Goal: Information Seeking & Learning: Compare options

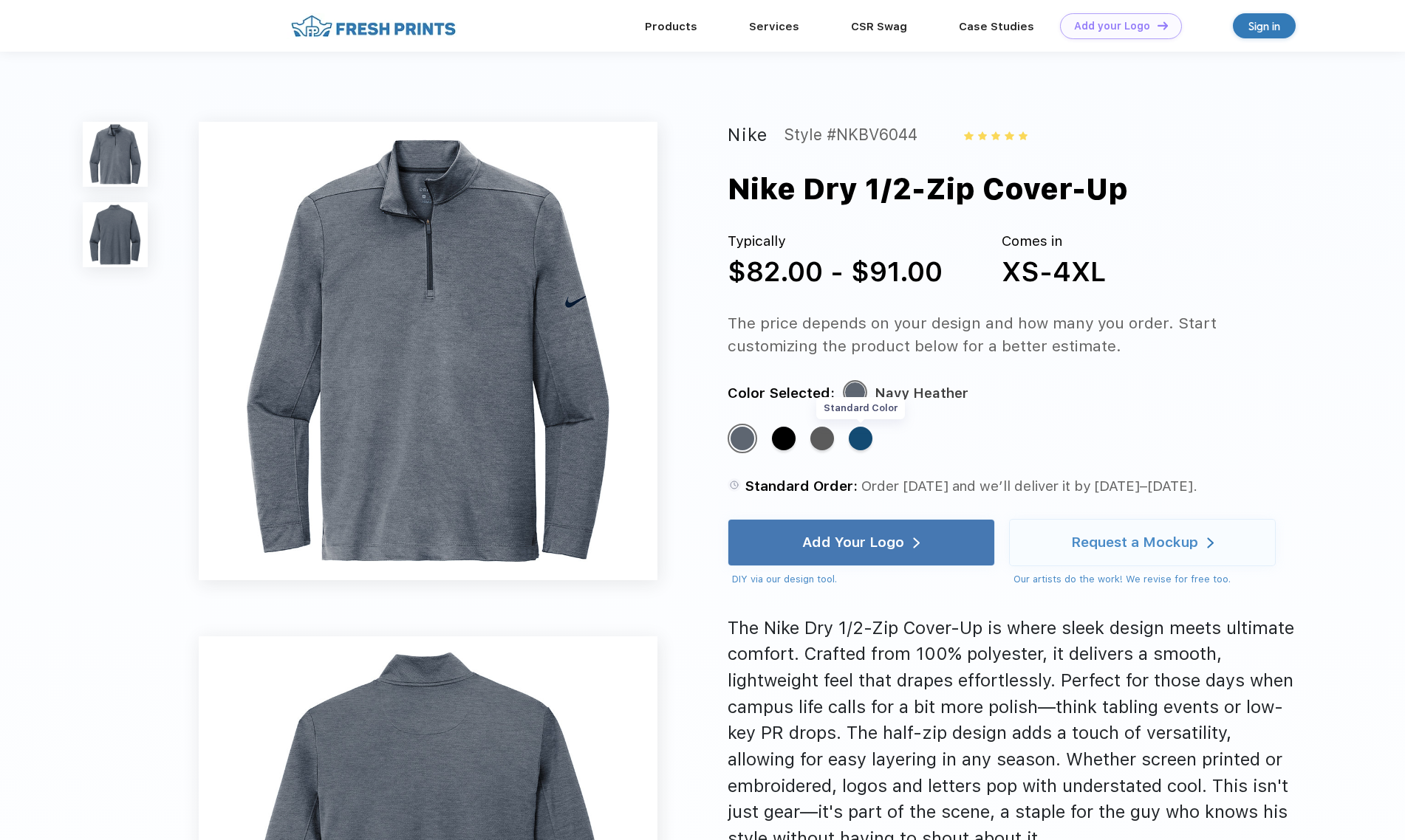
click at [866, 437] on div "Standard Color" at bounding box center [860, 439] width 23 height 23
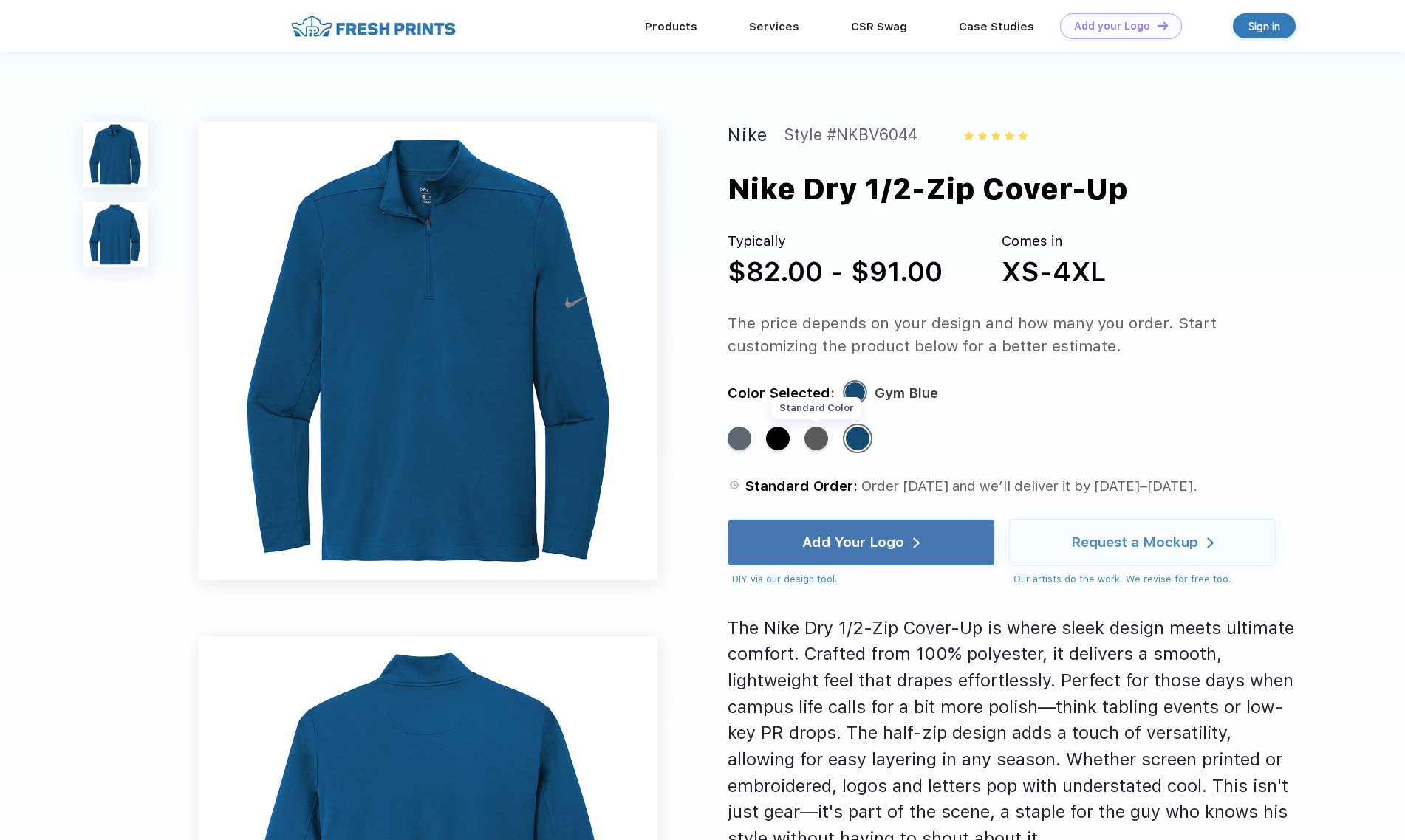
click at [819, 435] on div "Standard Color" at bounding box center [816, 439] width 23 height 23
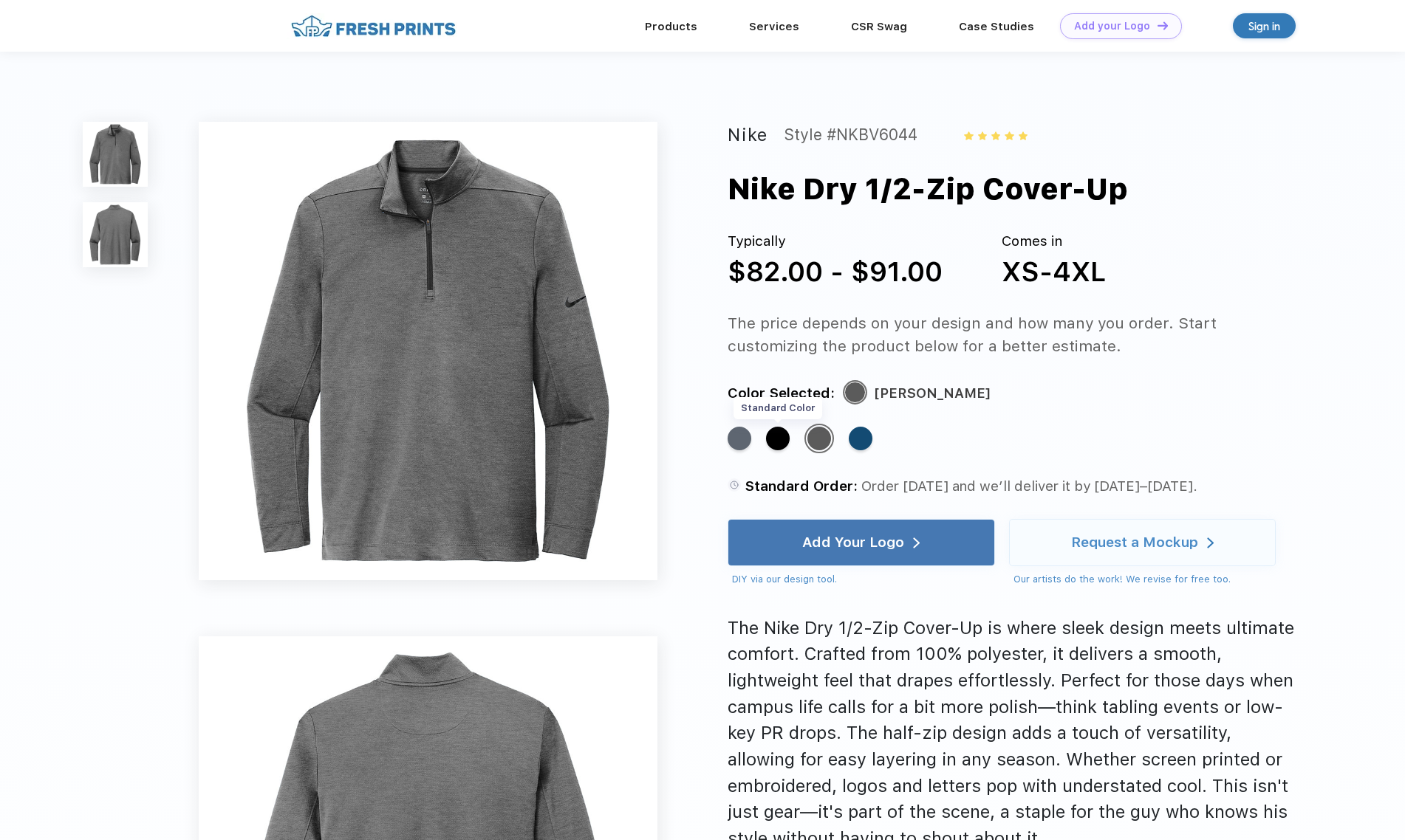
click at [782, 440] on div "Standard Color" at bounding box center [778, 439] width 23 height 23
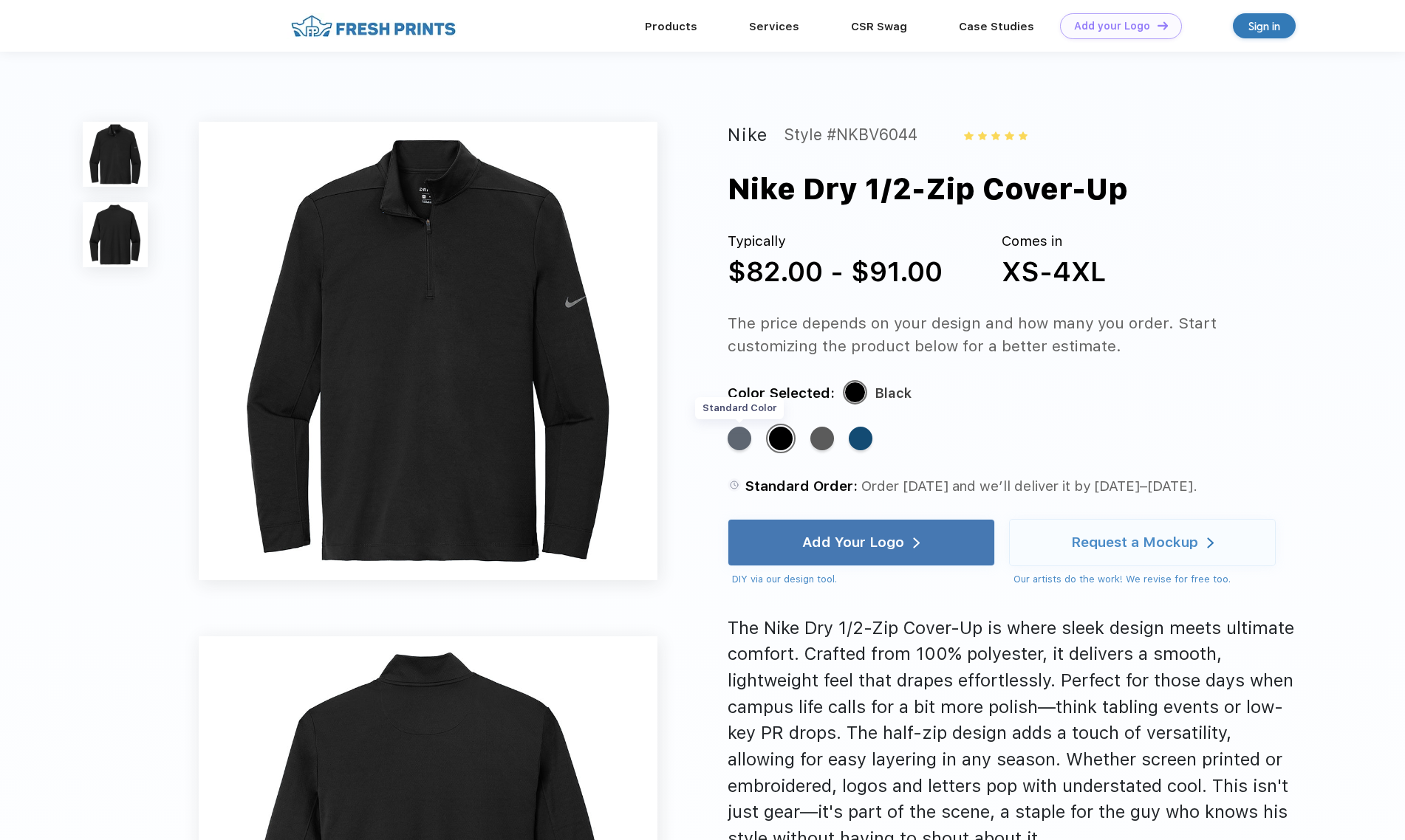
click at [742, 443] on div "Standard Color" at bounding box center [739, 439] width 23 height 23
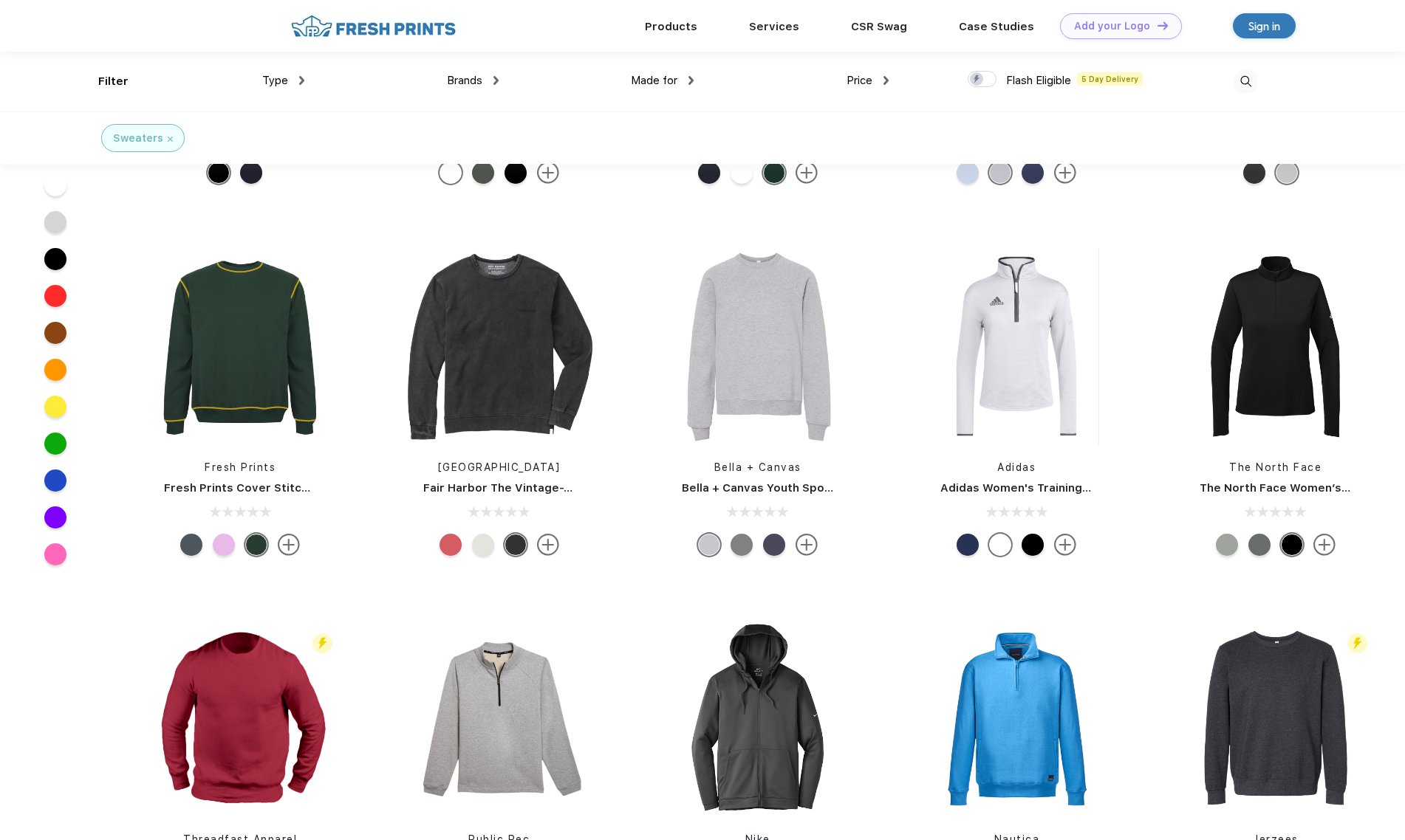
scroll to position [2020, 0]
click at [1026, 333] on img at bounding box center [1016, 347] width 196 height 196
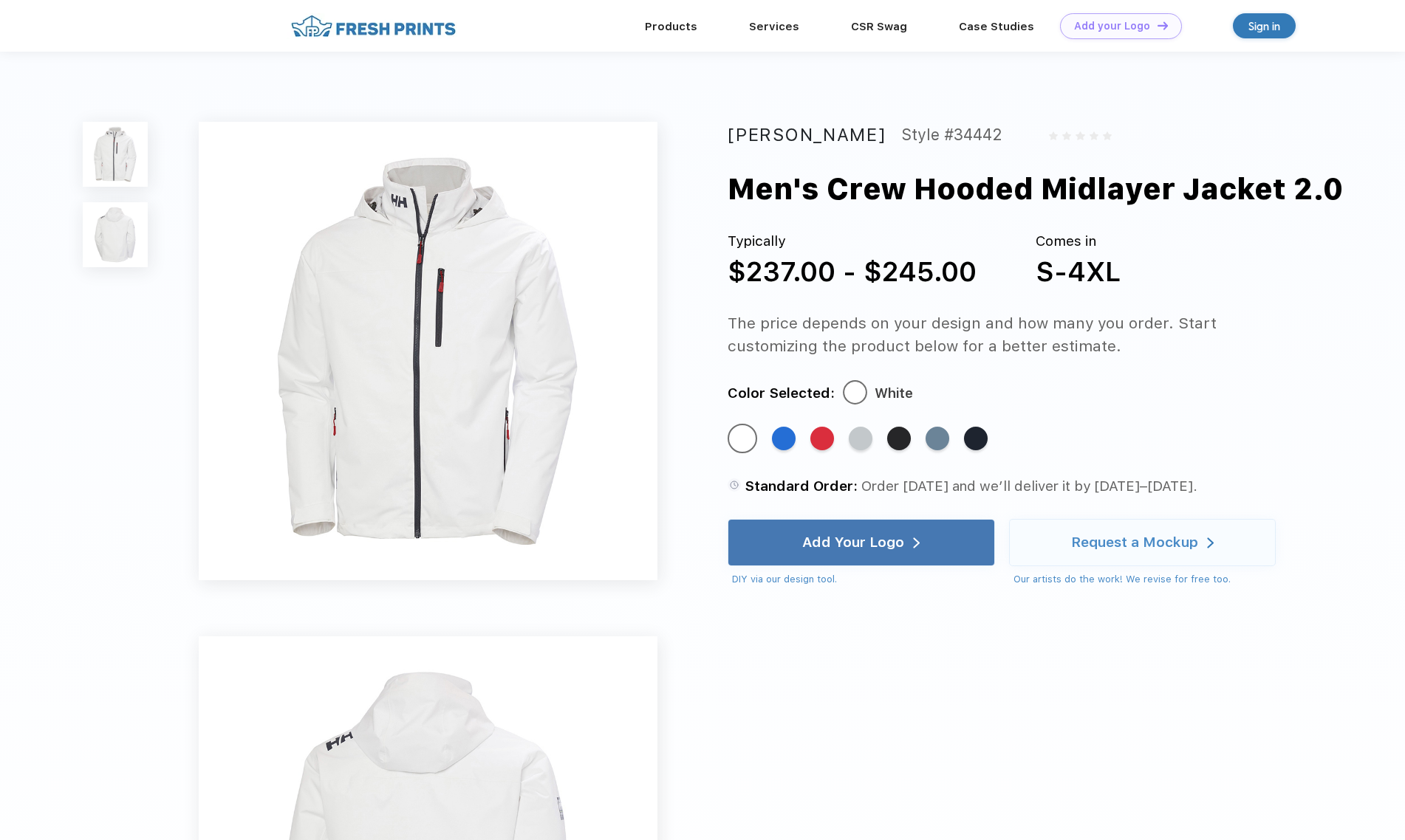
click at [119, 229] on img at bounding box center [115, 234] width 64 height 64
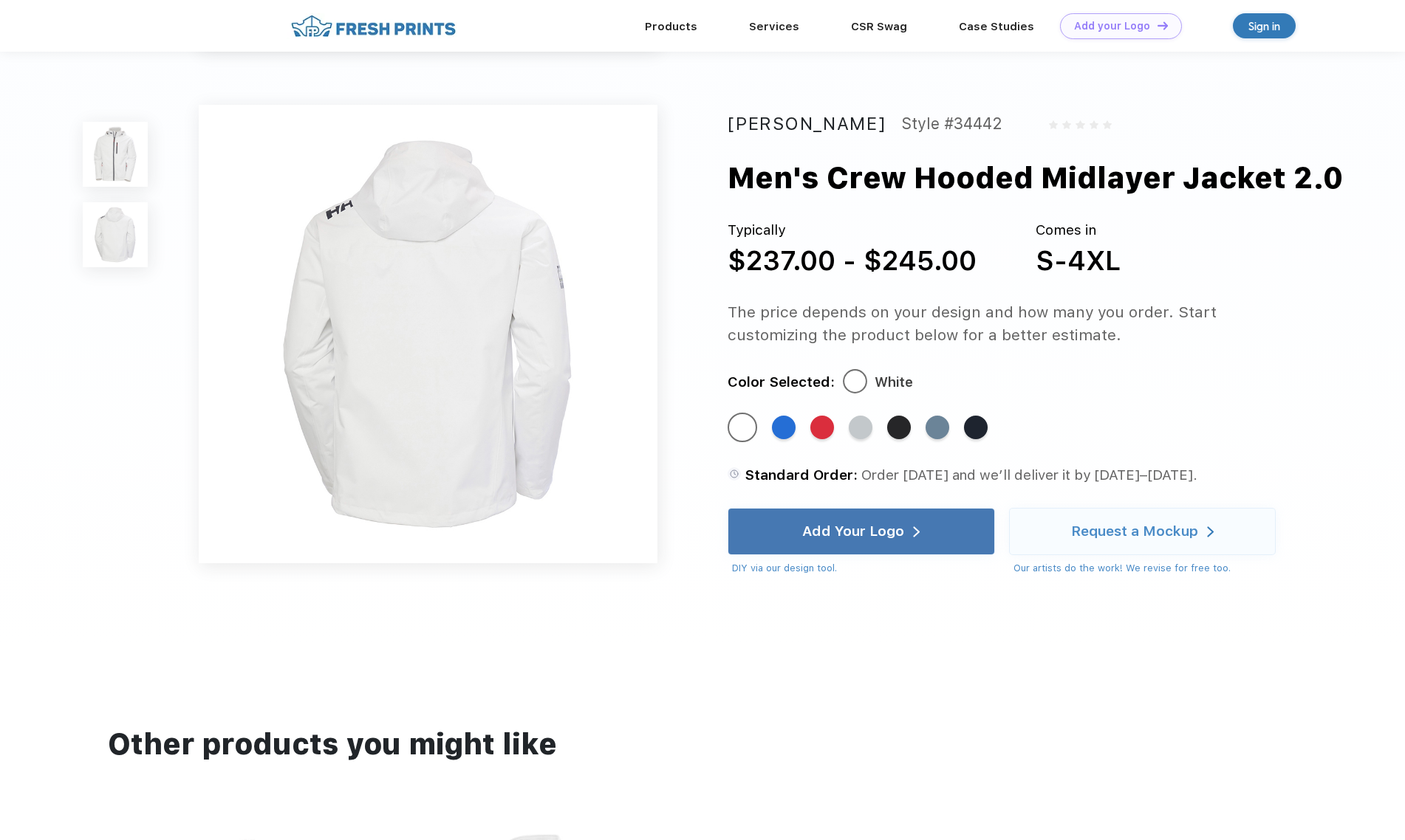
scroll to position [484, 0]
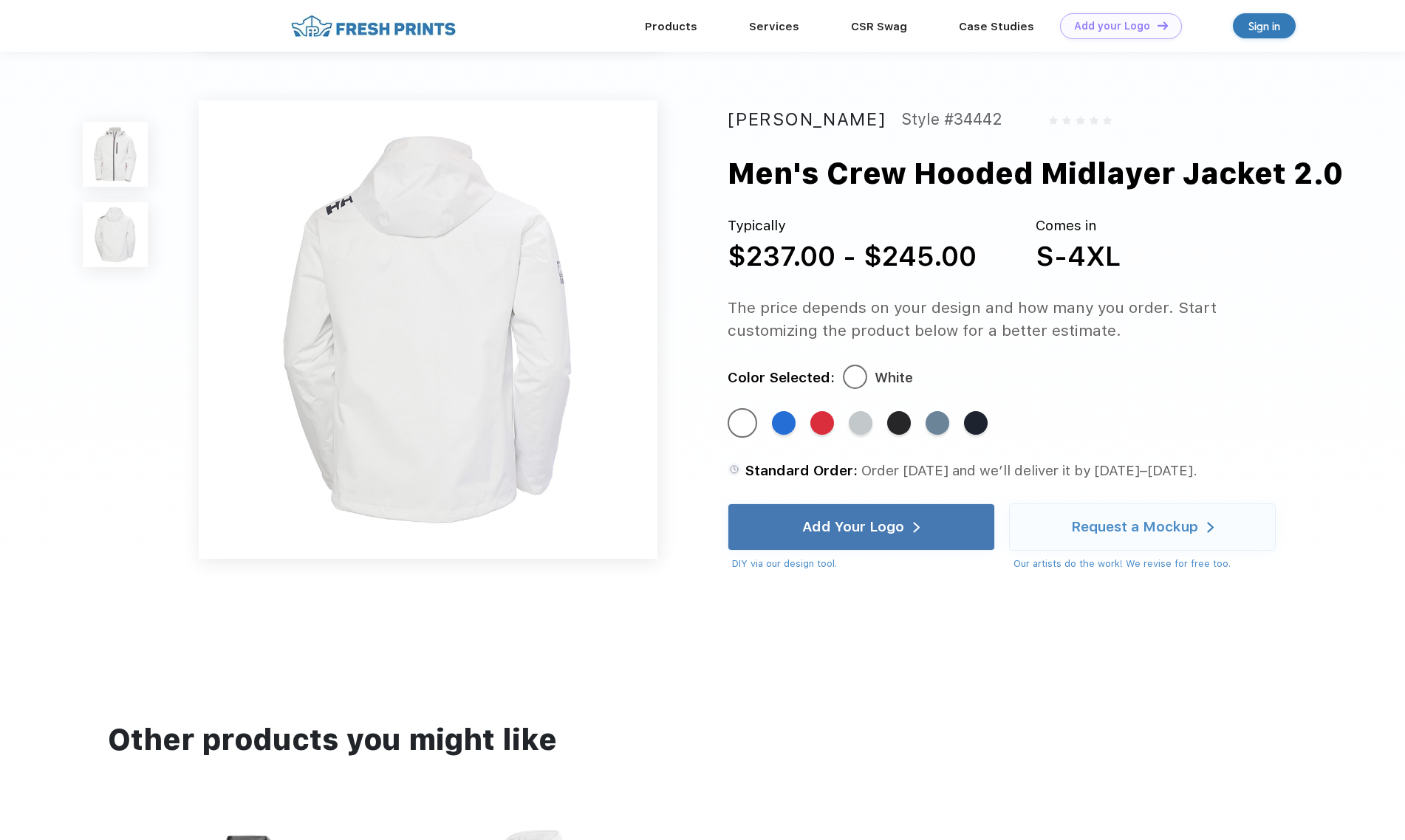
click at [123, 158] on img at bounding box center [115, 154] width 64 height 64
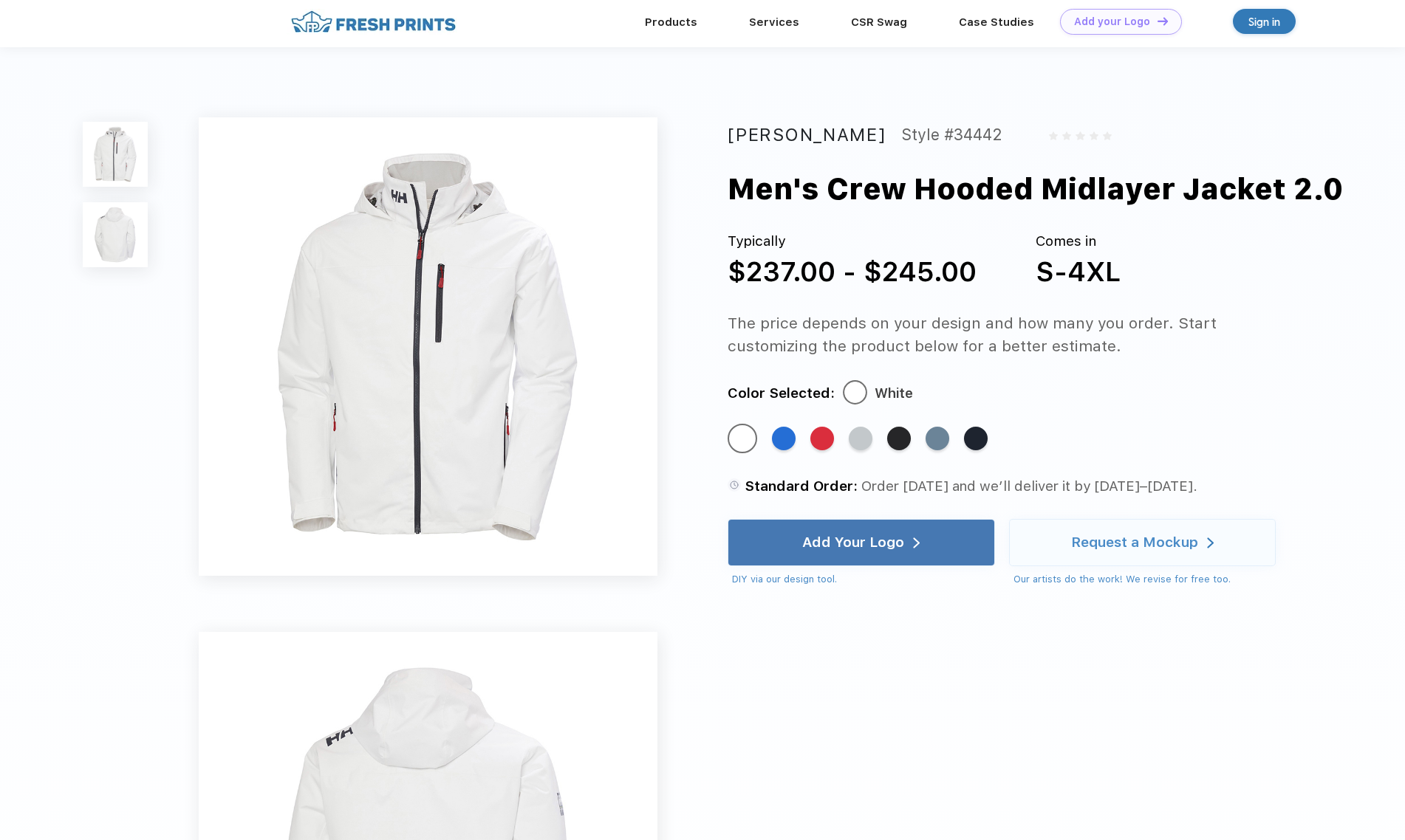
scroll to position [0, 0]
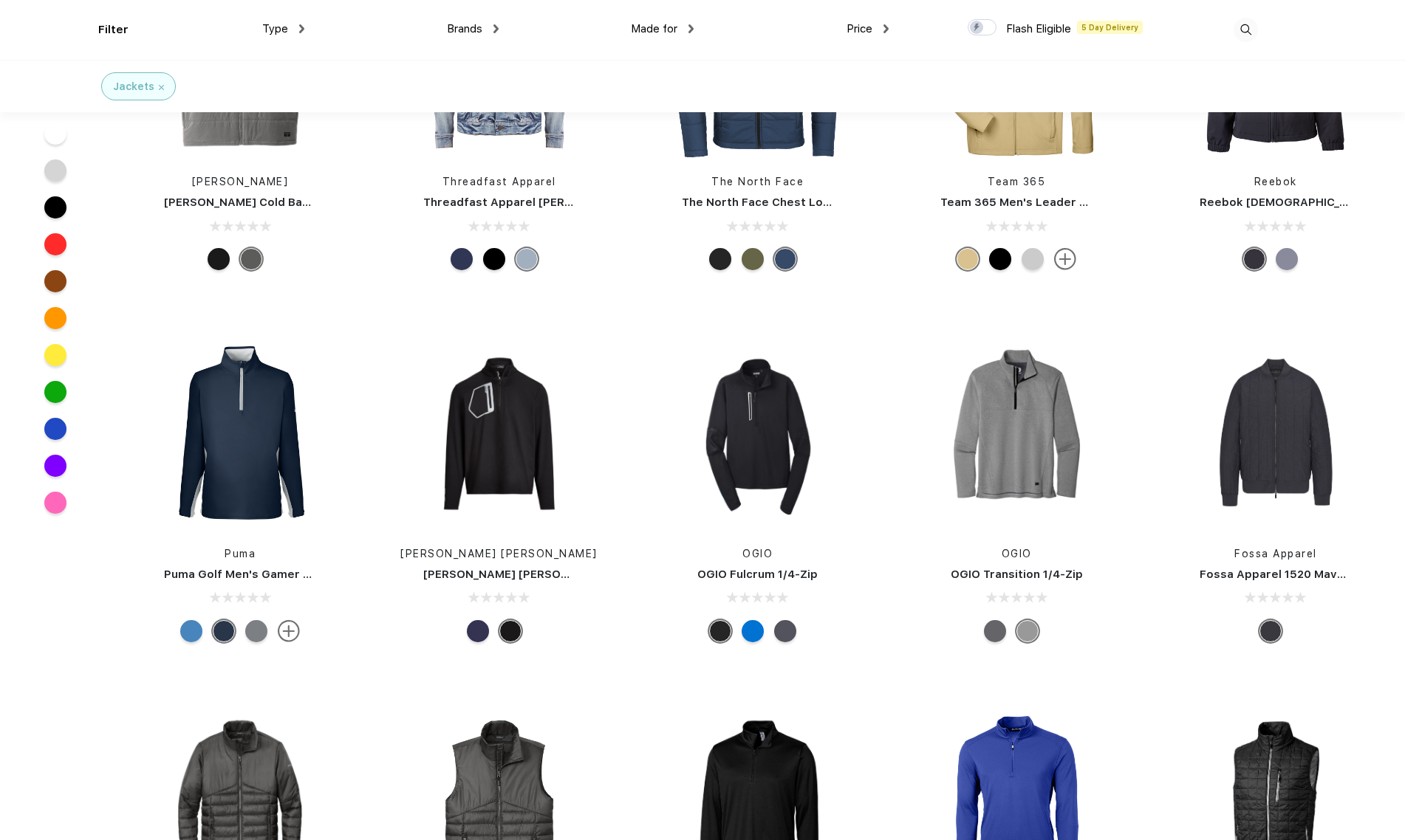
scroll to position [2461, 0]
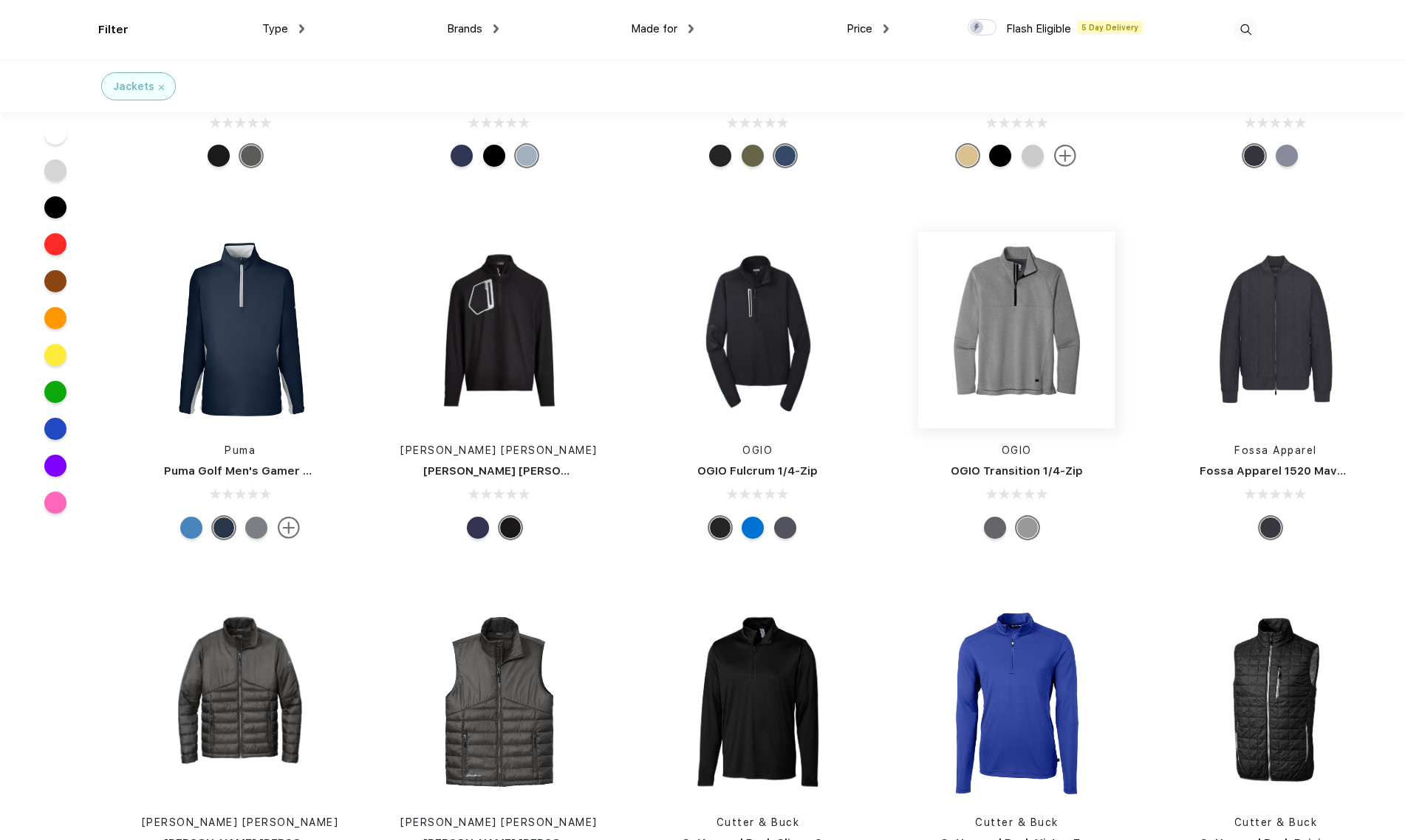
click at [1003, 312] on img at bounding box center [1016, 330] width 196 height 196
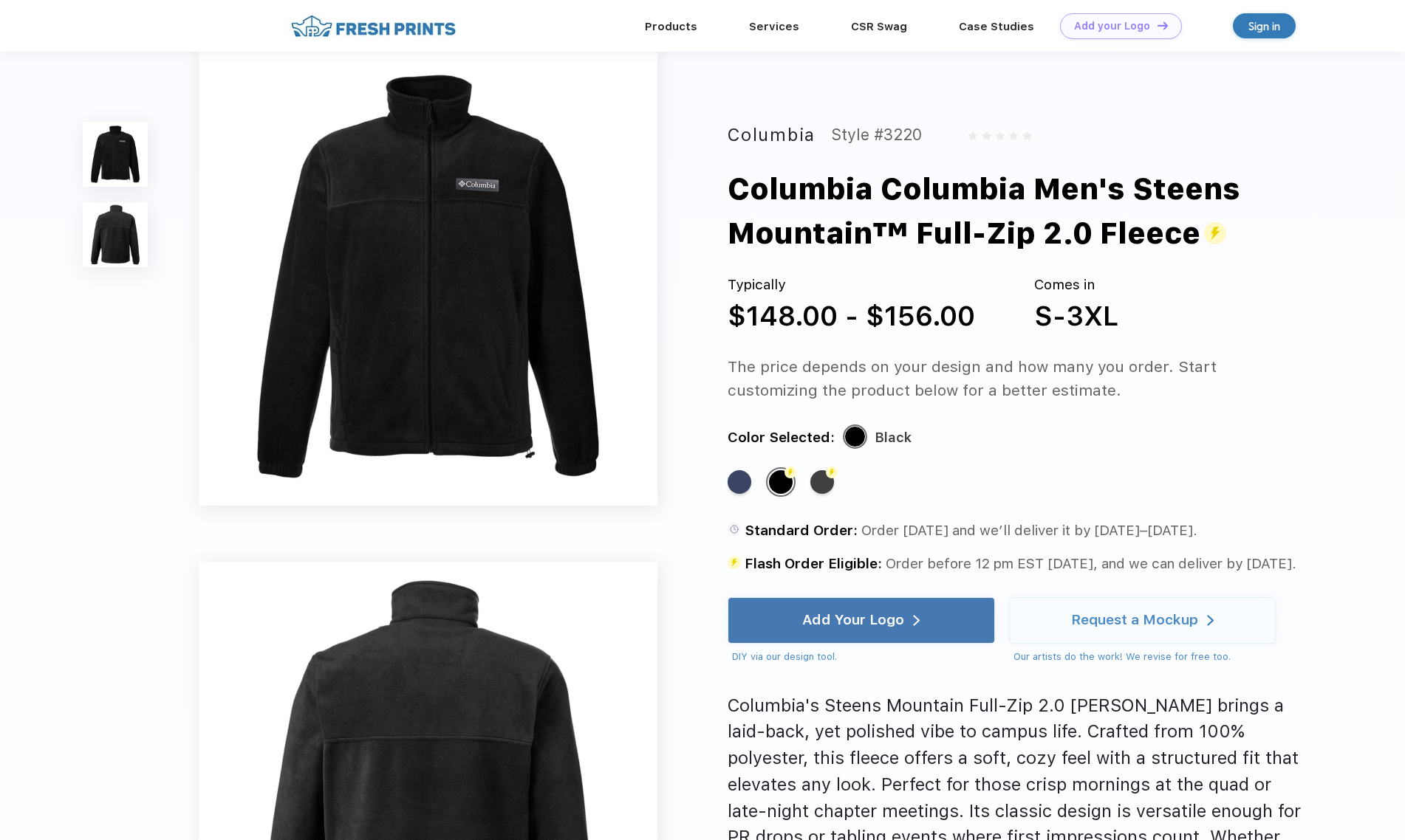
scroll to position [40, 0]
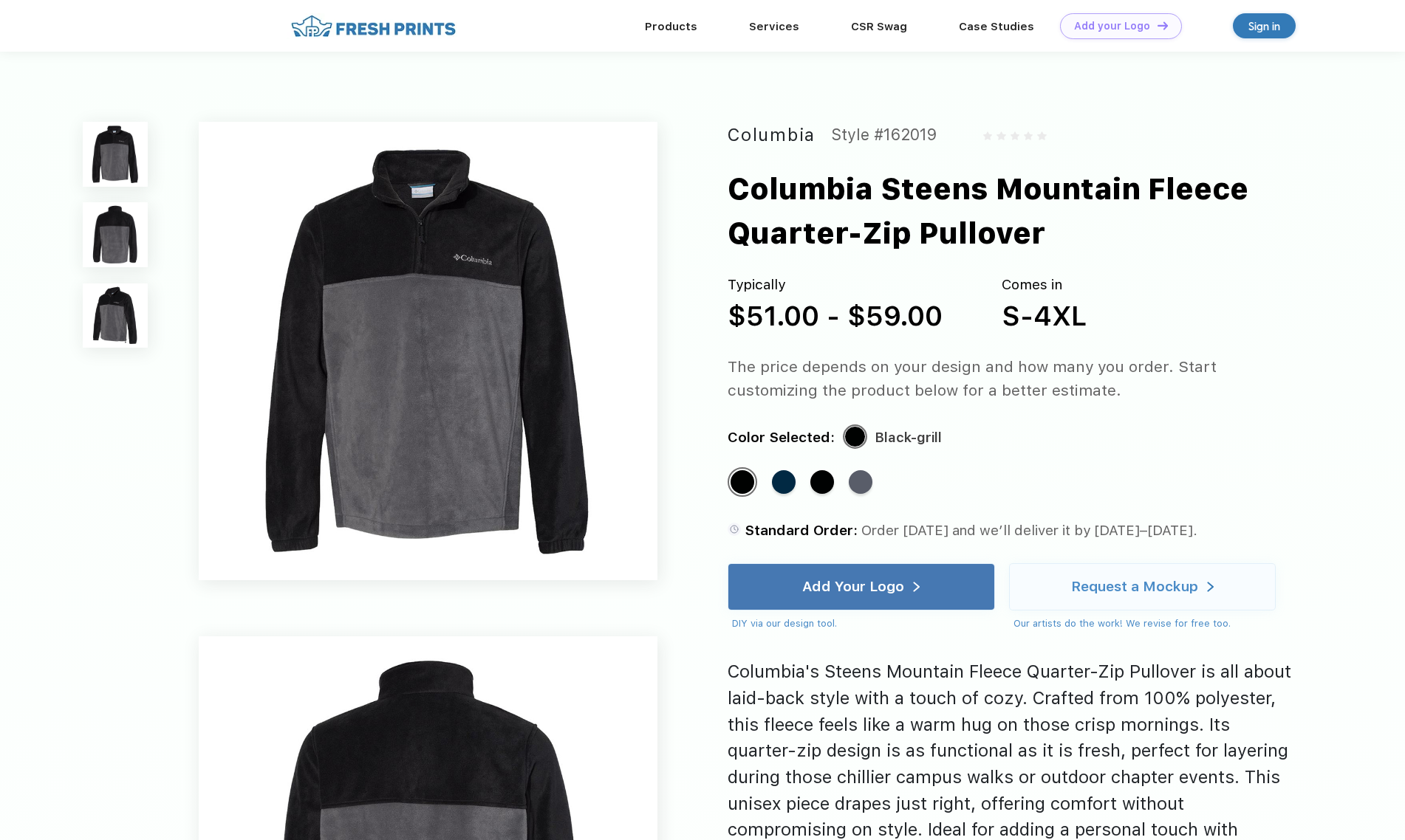
click at [108, 320] on img at bounding box center [115, 315] width 64 height 64
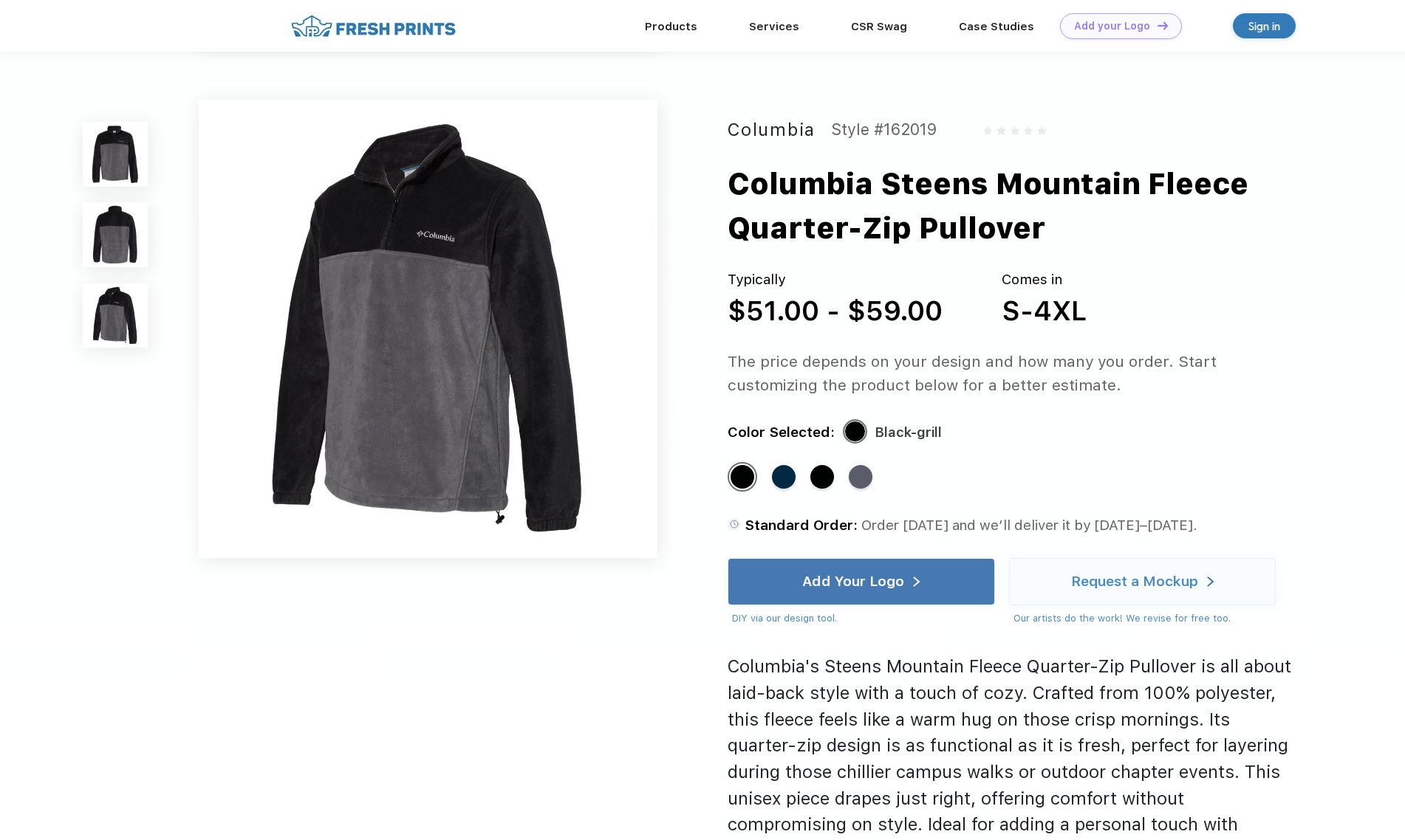
scroll to position [1001, 0]
click at [108, 245] on img at bounding box center [115, 234] width 64 height 64
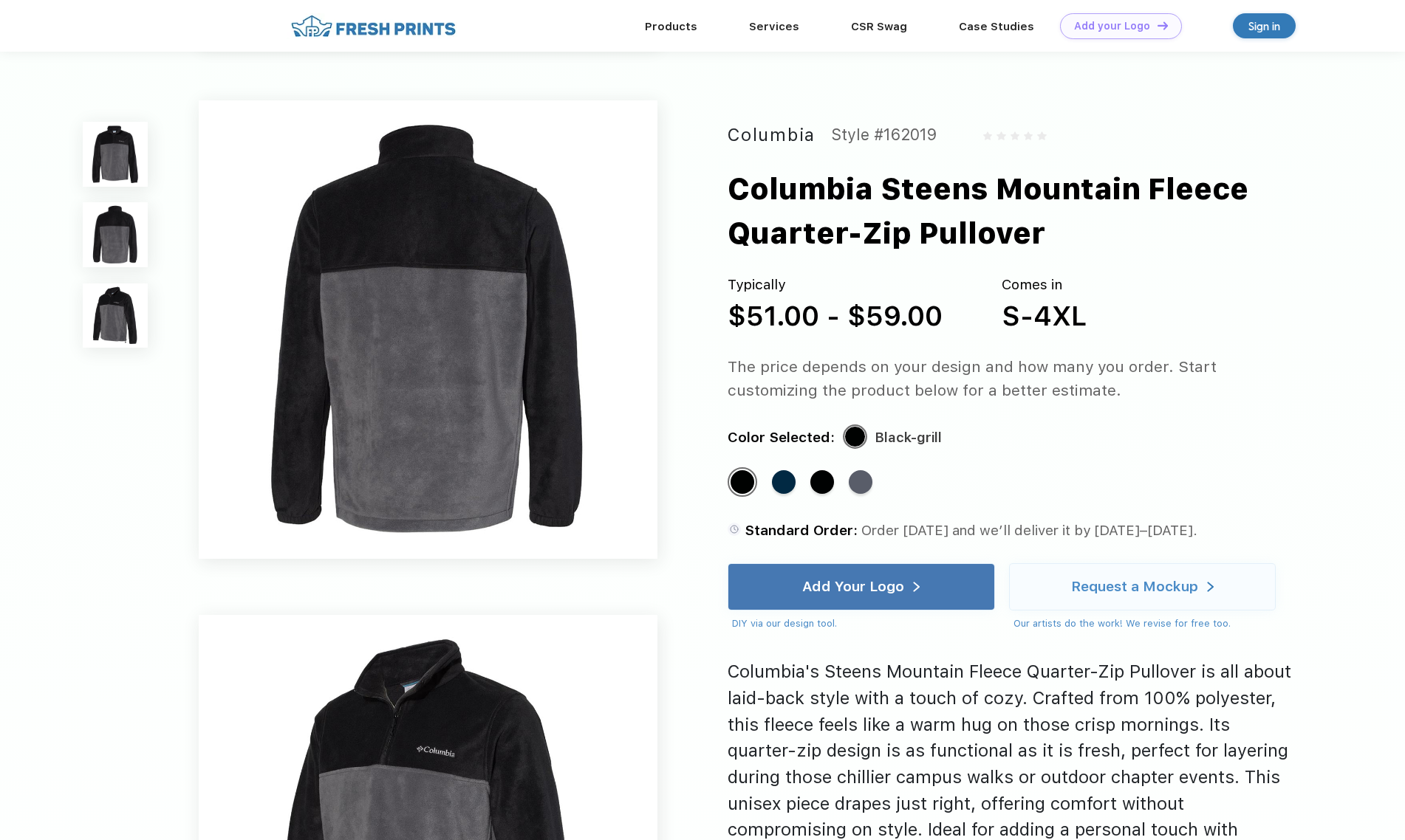
click at [117, 171] on img at bounding box center [115, 154] width 64 height 64
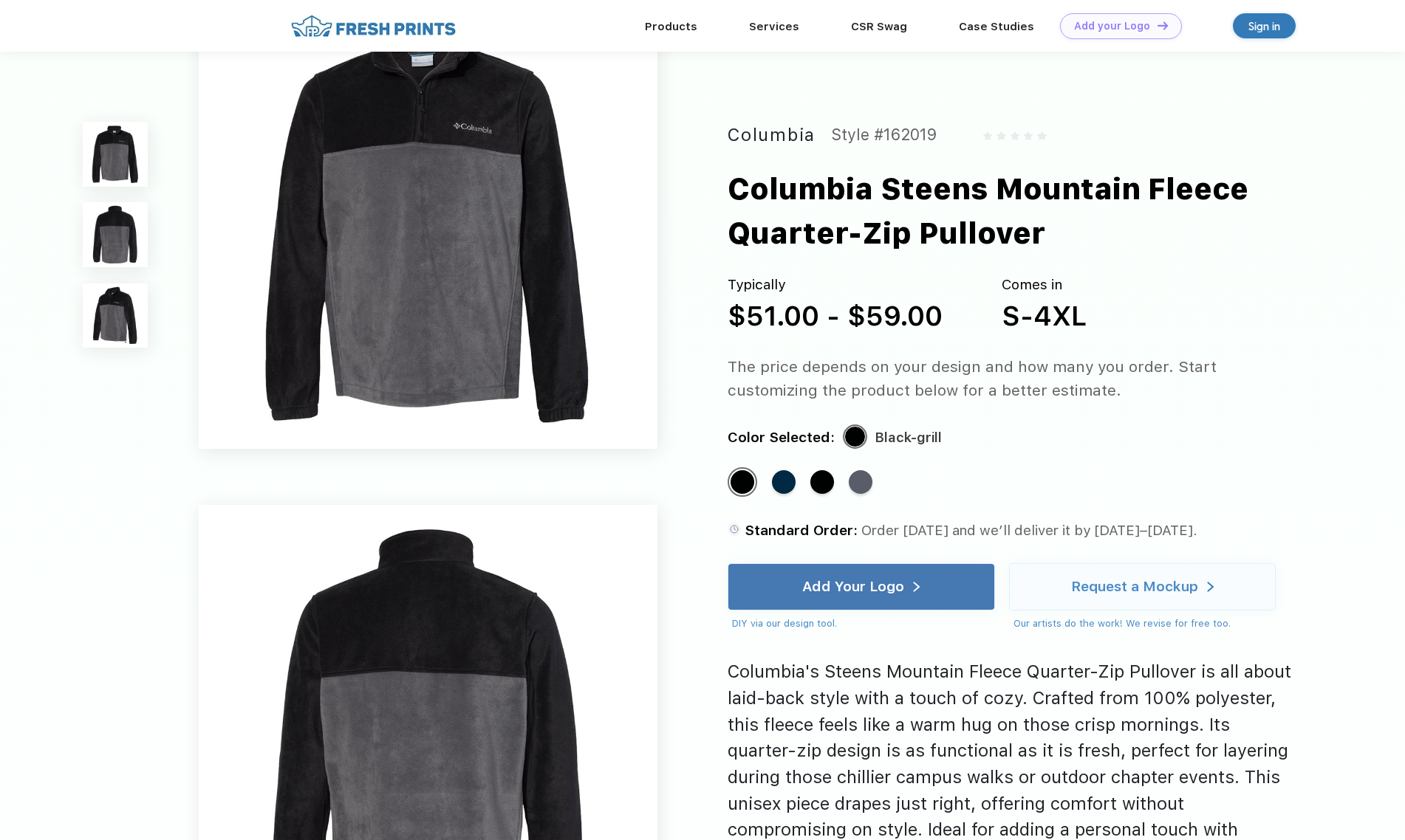
scroll to position [0, 0]
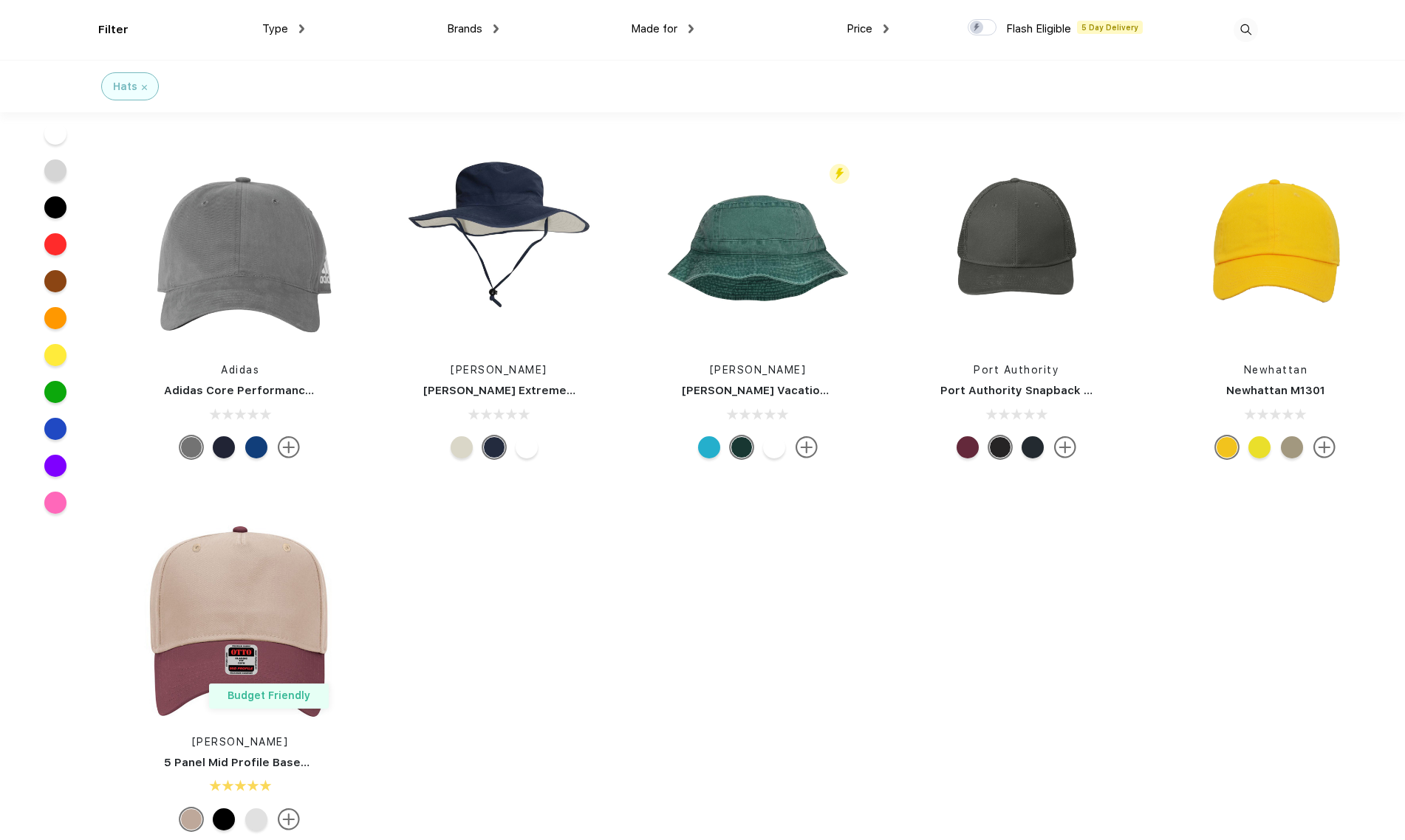
scroll to position [9336, 0]
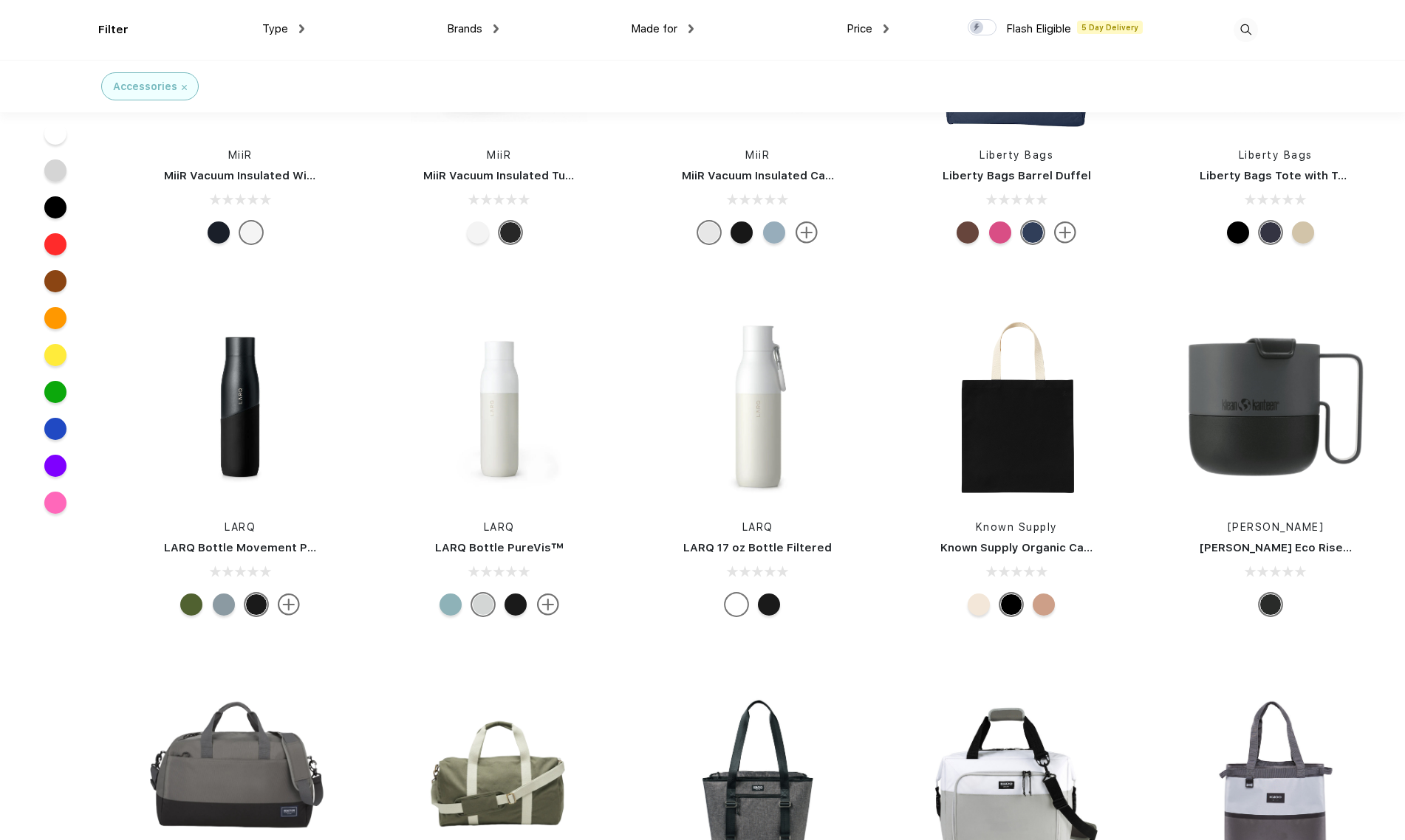
scroll to position [25966, 0]
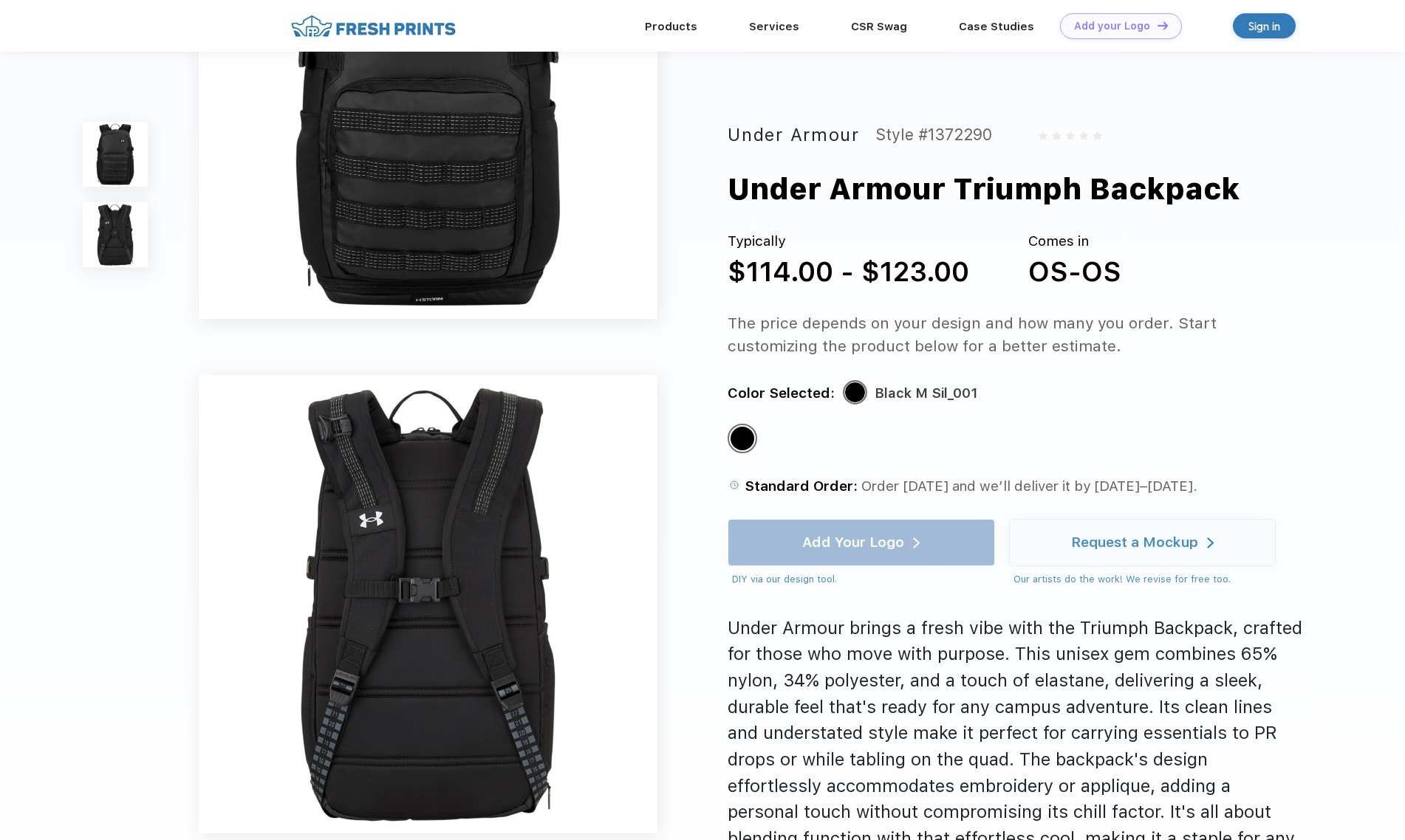
scroll to position [709, 0]
